Goal: Transaction & Acquisition: Purchase product/service

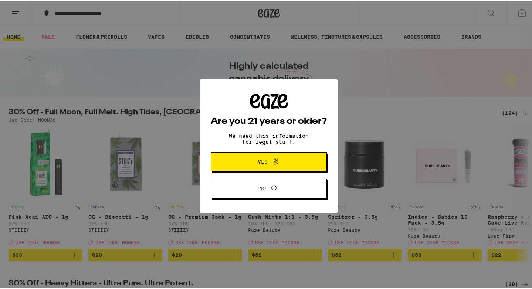
click at [264, 160] on span "Yes" at bounding box center [262, 160] width 10 height 5
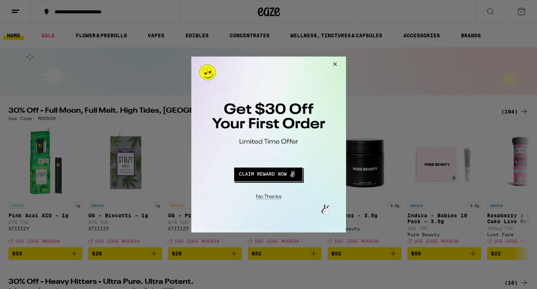
click at [286, 173] on button "Redirect to URL" at bounding box center [268, 173] width 129 height 18
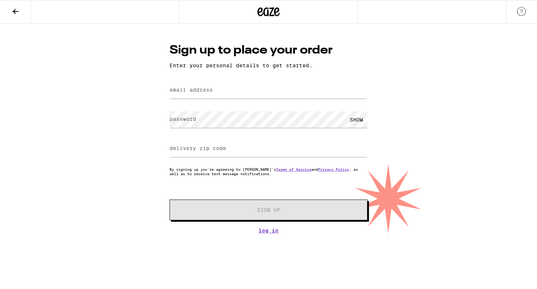
click at [212, 92] on label "email address" at bounding box center [191, 90] width 43 height 6
click at [234, 91] on input "email address" at bounding box center [269, 90] width 198 height 17
type input "[PERSON_NAME][EMAIL_ADDRESS][PERSON_NAME][DOMAIN_NAME]"
type input "94040"
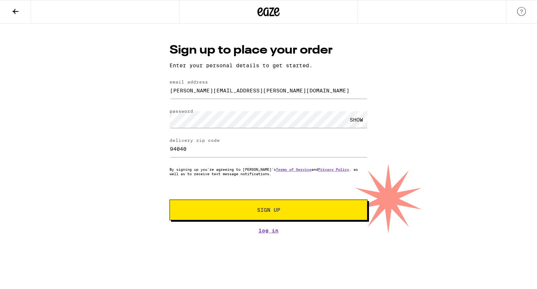
click at [274, 215] on button "Sign Up" at bounding box center [269, 209] width 198 height 21
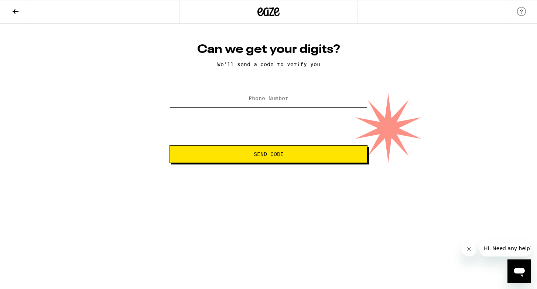
click at [293, 99] on input "Phone Number" at bounding box center [269, 99] width 198 height 17
type input "[PHONE_NUMBER]"
click at [270, 155] on span "Send Code" at bounding box center [269, 153] width 30 height 5
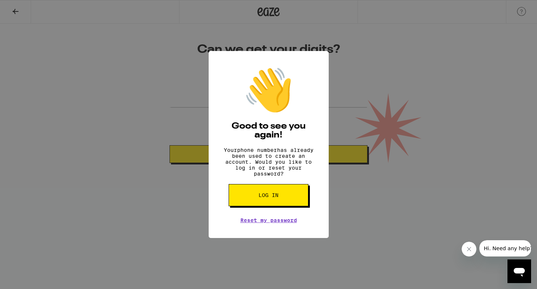
click at [278, 198] on span "Log in" at bounding box center [269, 194] width 20 height 5
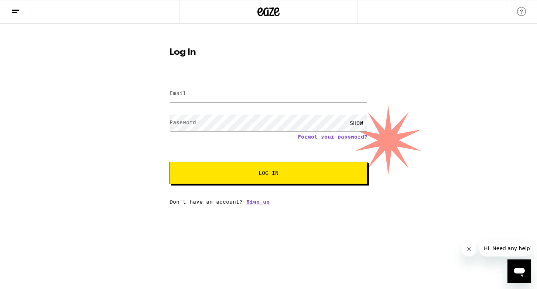
type input "[PERSON_NAME][EMAIL_ADDRESS][PERSON_NAME][DOMAIN_NAME]"
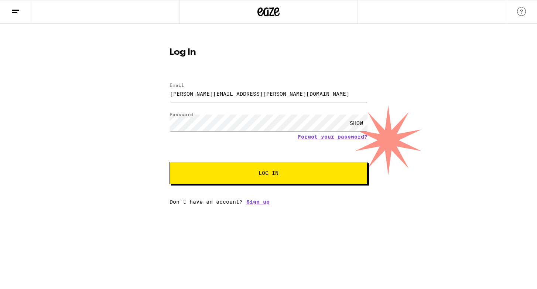
click at [276, 173] on span "Log In" at bounding box center [269, 172] width 20 height 5
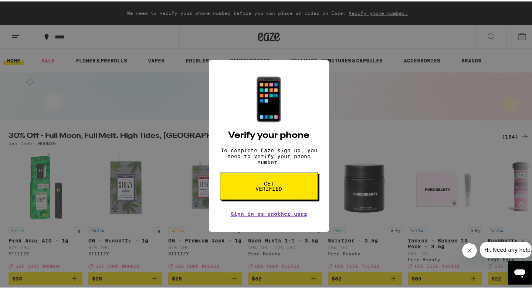
click at [264, 185] on span "Get verified" at bounding box center [269, 185] width 38 height 10
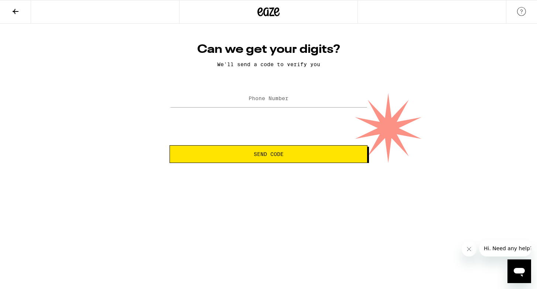
click at [273, 100] on label "Phone Number" at bounding box center [269, 98] width 40 height 6
type input "[PHONE_NUMBER]"
click at [275, 154] on span "Send Code" at bounding box center [269, 153] width 30 height 5
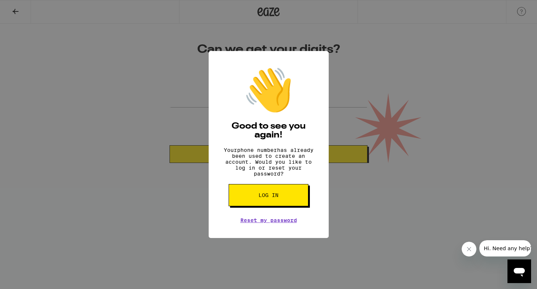
click at [270, 198] on span "Log in" at bounding box center [269, 194] width 20 height 5
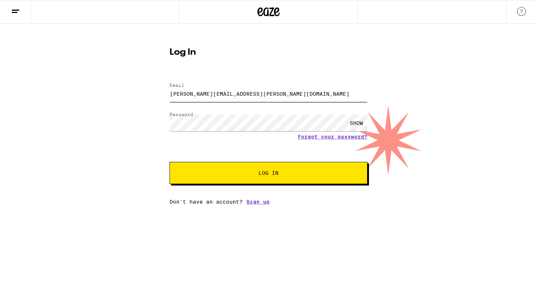
click at [245, 94] on input "[PERSON_NAME][EMAIL_ADDRESS][PERSON_NAME][DOMAIN_NAME]" at bounding box center [269, 93] width 198 height 17
type input "[PERSON_NAME][EMAIL_ADDRESS][PERSON_NAME][DOMAIN_NAME]"
click at [355, 124] on div "SHOW" at bounding box center [356, 123] width 22 height 17
click at [276, 175] on span "Log In" at bounding box center [269, 172] width 20 height 5
